Goal: Task Accomplishment & Management: Use online tool/utility

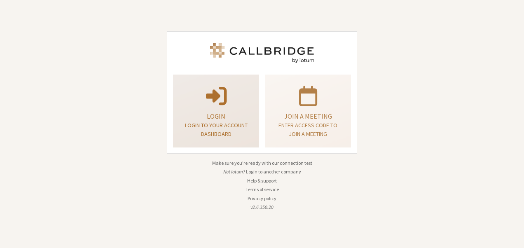
click at [234, 137] on p "Login to your account dashboard" at bounding box center [216, 129] width 66 height 17
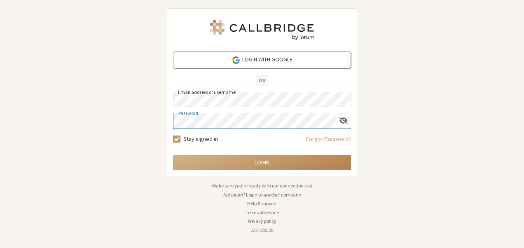
click at [173, 155] on button "Login" at bounding box center [262, 162] width 178 height 15
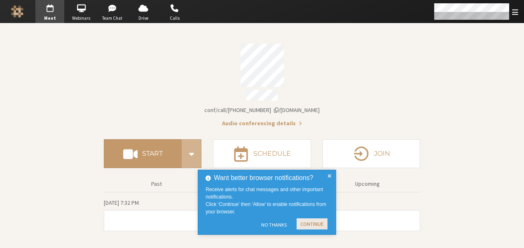
click at [308, 226] on button "Continue" at bounding box center [312, 224] width 31 height 11
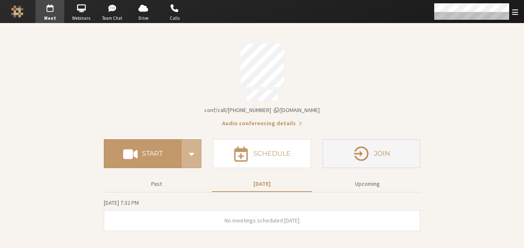
click at [350, 146] on button "Join" at bounding box center [372, 153] width 98 height 29
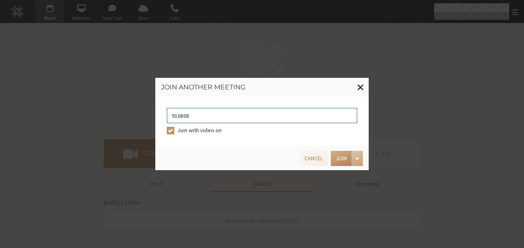
type input "9168685"
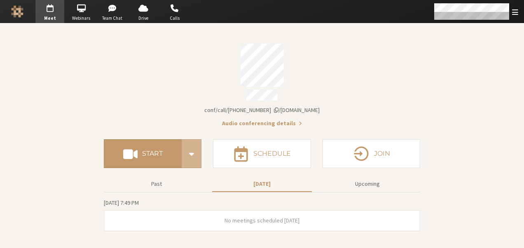
click at [423, 110] on section "Meeting link iotum.callbridge.rocks/conf/call/7919820 Audio conferencing detail…" at bounding box center [262, 135] width 524 height 225
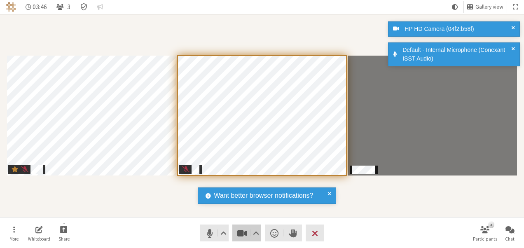
click at [244, 225] on button "Video" at bounding box center [247, 233] width 29 height 17
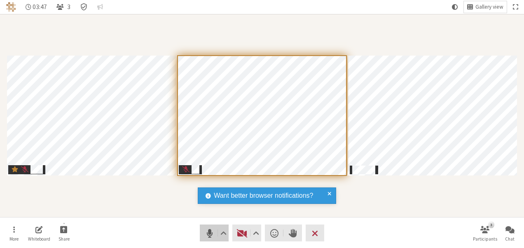
click at [214, 234] on span "Mute (Alt+A)" at bounding box center [210, 234] width 12 height 12
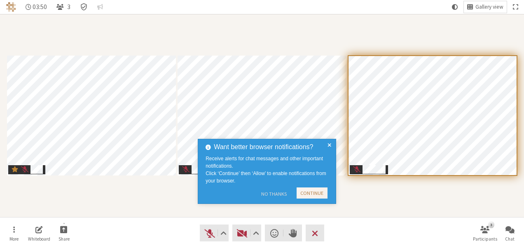
click at [280, 195] on button "No Thanks" at bounding box center [273, 194] width 33 height 13
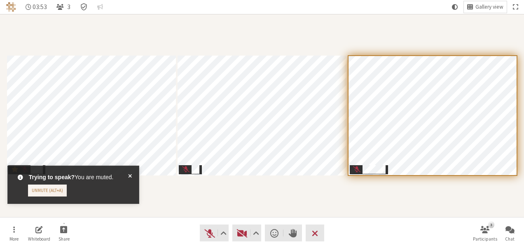
click at [130, 177] on span at bounding box center [130, 184] width 4 height 23
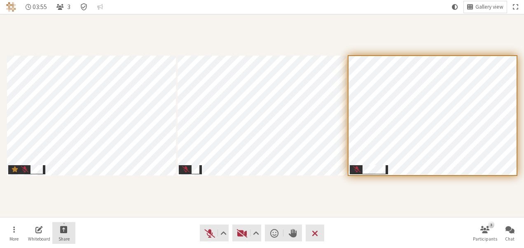
click at [65, 228] on span "Start sharing" at bounding box center [63, 229] width 7 height 9
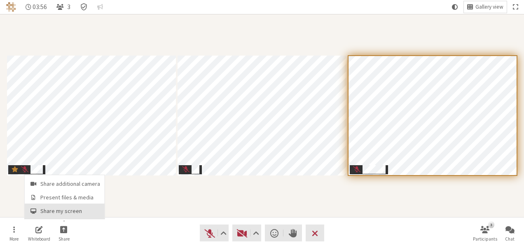
click at [65, 214] on span "Share my screen" at bounding box center [70, 211] width 60 height 6
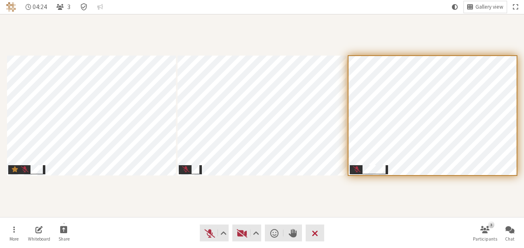
click at [312, 231] on span "Leave meeting" at bounding box center [315, 234] width 6 height 12
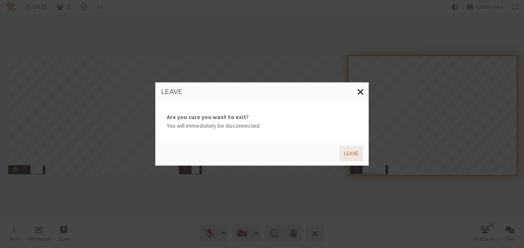
click at [346, 152] on button "Leave" at bounding box center [351, 153] width 23 height 15
